Goal: Navigation & Orientation: Find specific page/section

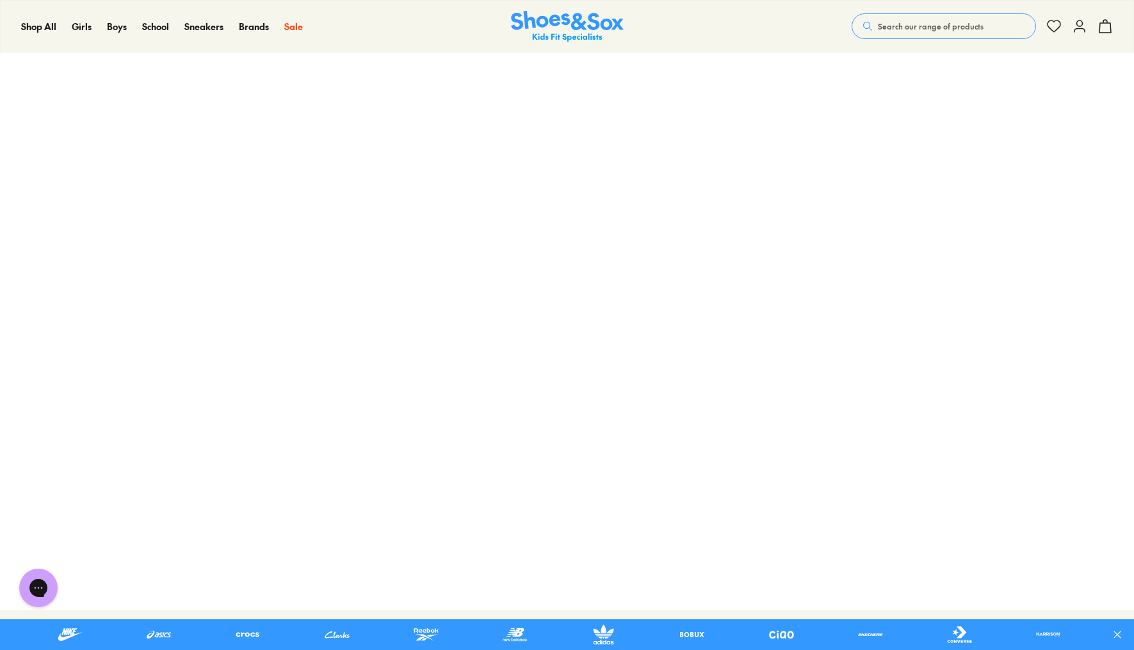
scroll to position [64, 0]
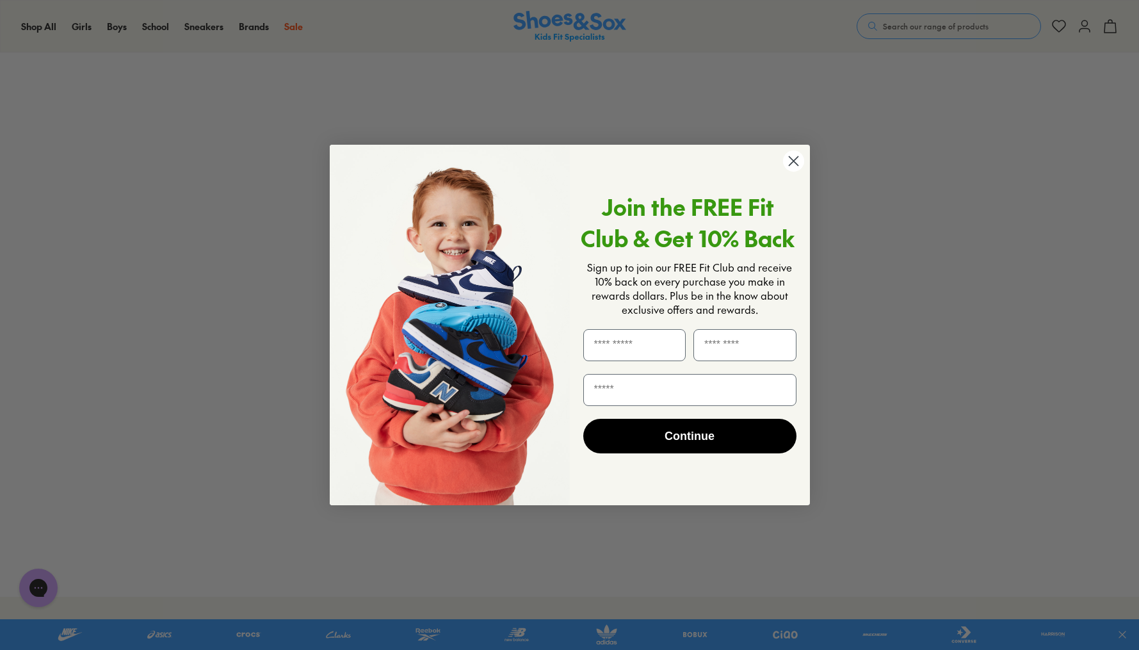
click at [796, 165] on icon "Close dialog" at bounding box center [793, 161] width 9 height 9
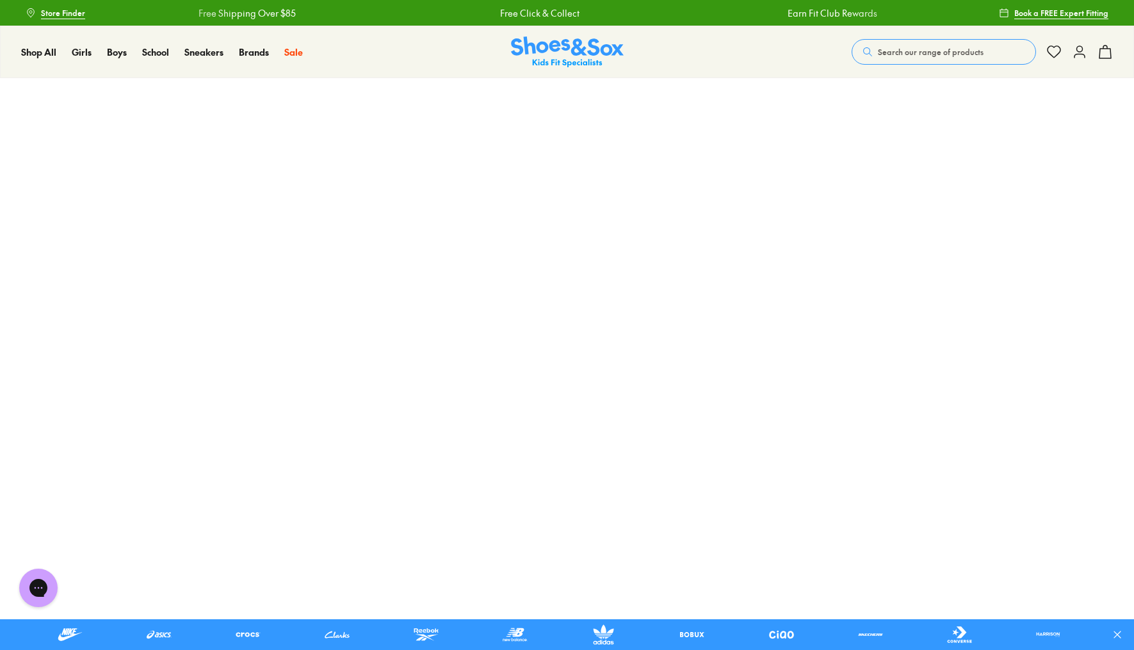
click at [61, 13] on span "Store Finder" at bounding box center [63, 13] width 44 height 12
